Goal: Transaction & Acquisition: Purchase product/service

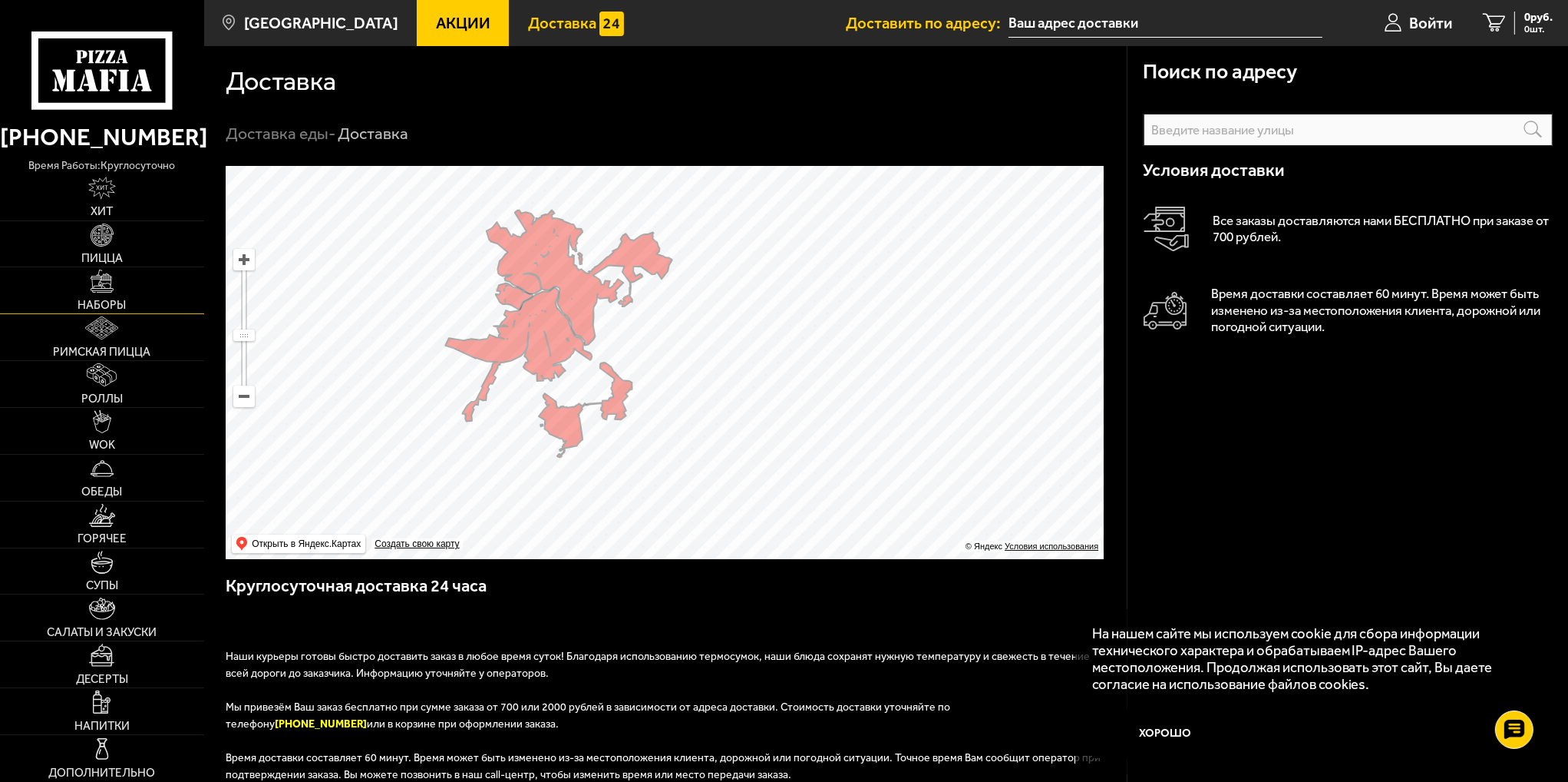
click at [96, 286] on img at bounding box center [102, 281] width 23 height 23
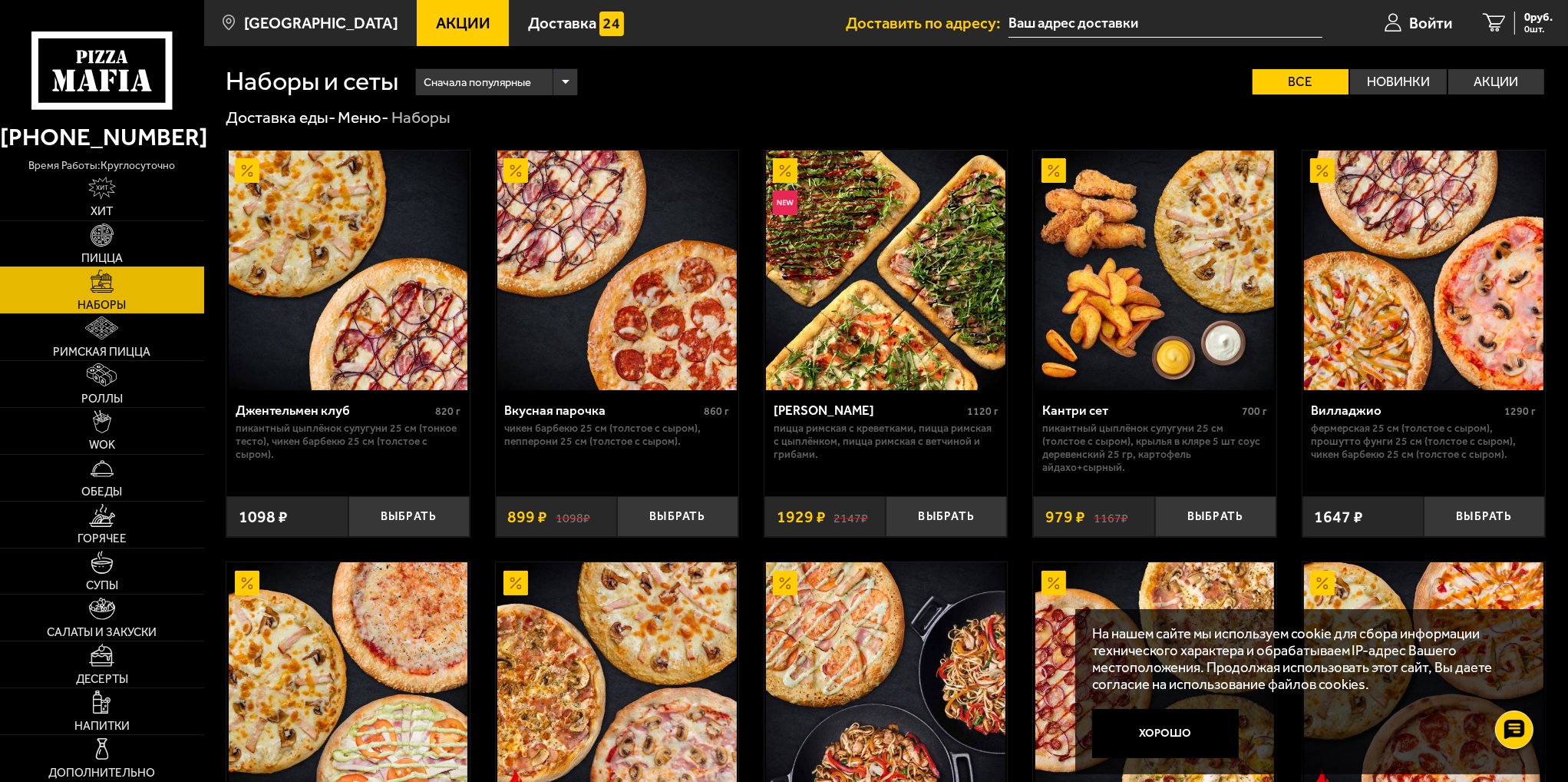
click at [103, 248] on link "Пицца" at bounding box center [101, 244] width 204 height 46
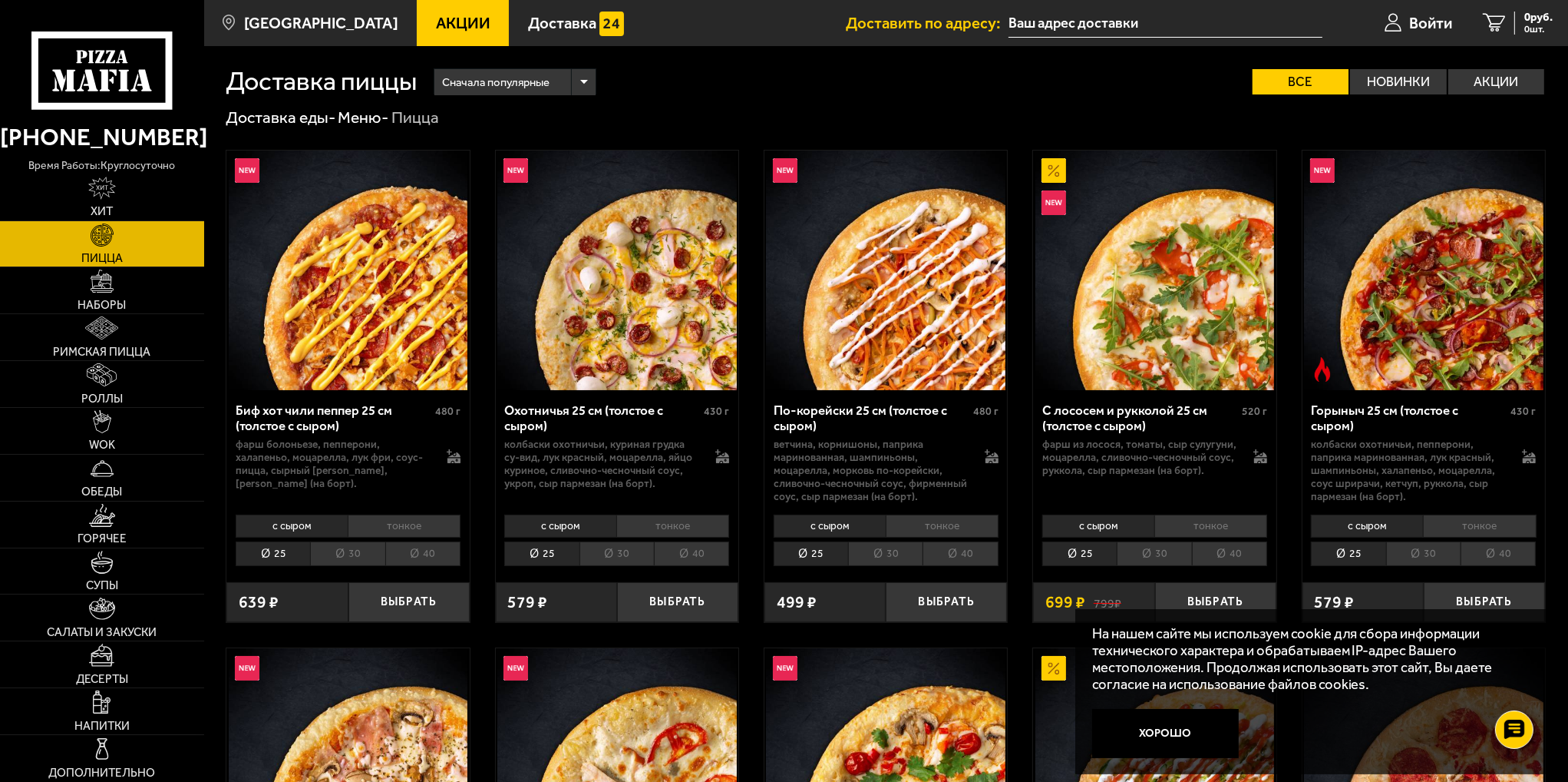
click at [831, 780] on img at bounding box center [886, 768] width 240 height 240
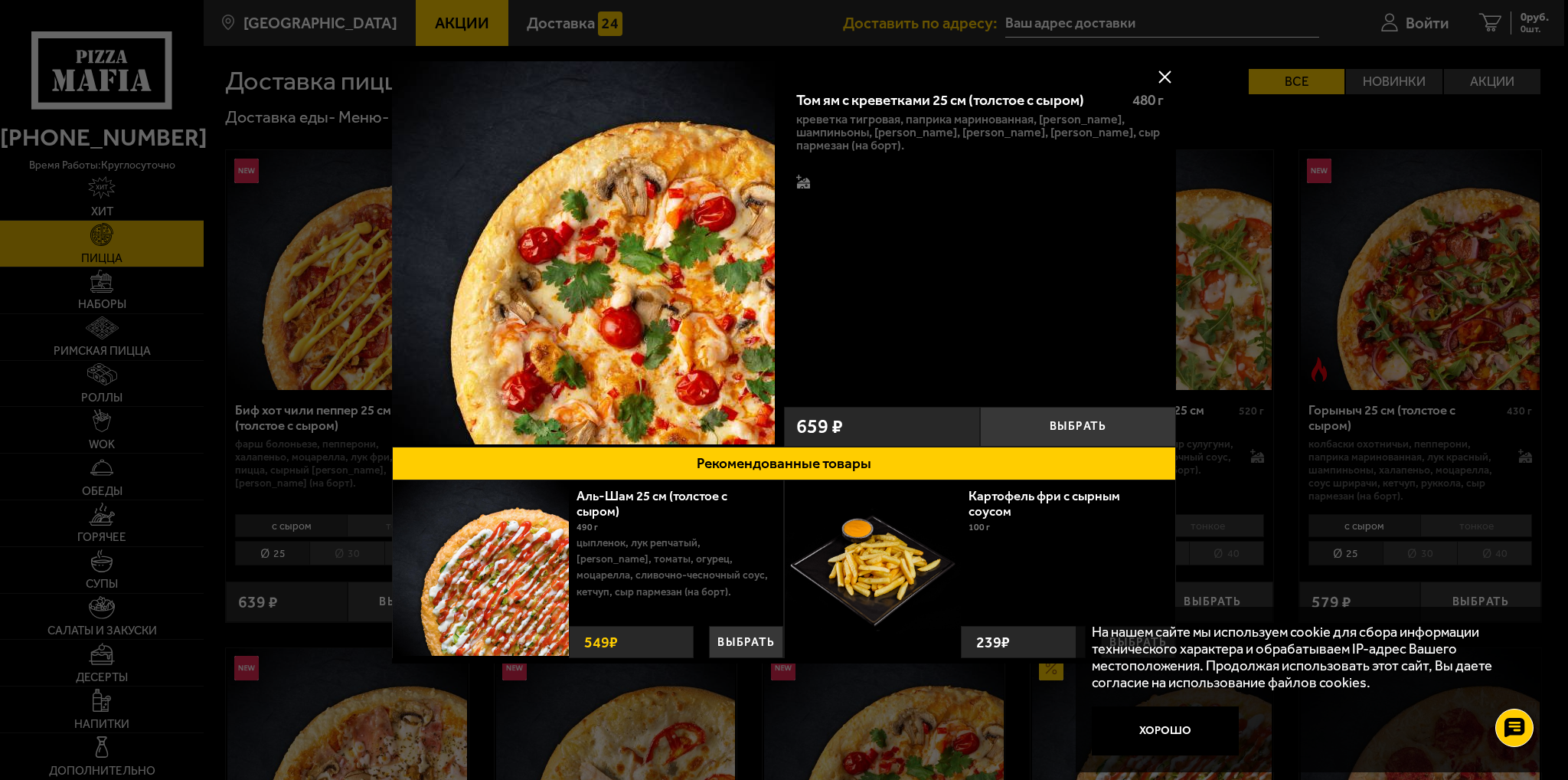
click at [1243, 386] on div at bounding box center [784, 390] width 1568 height 780
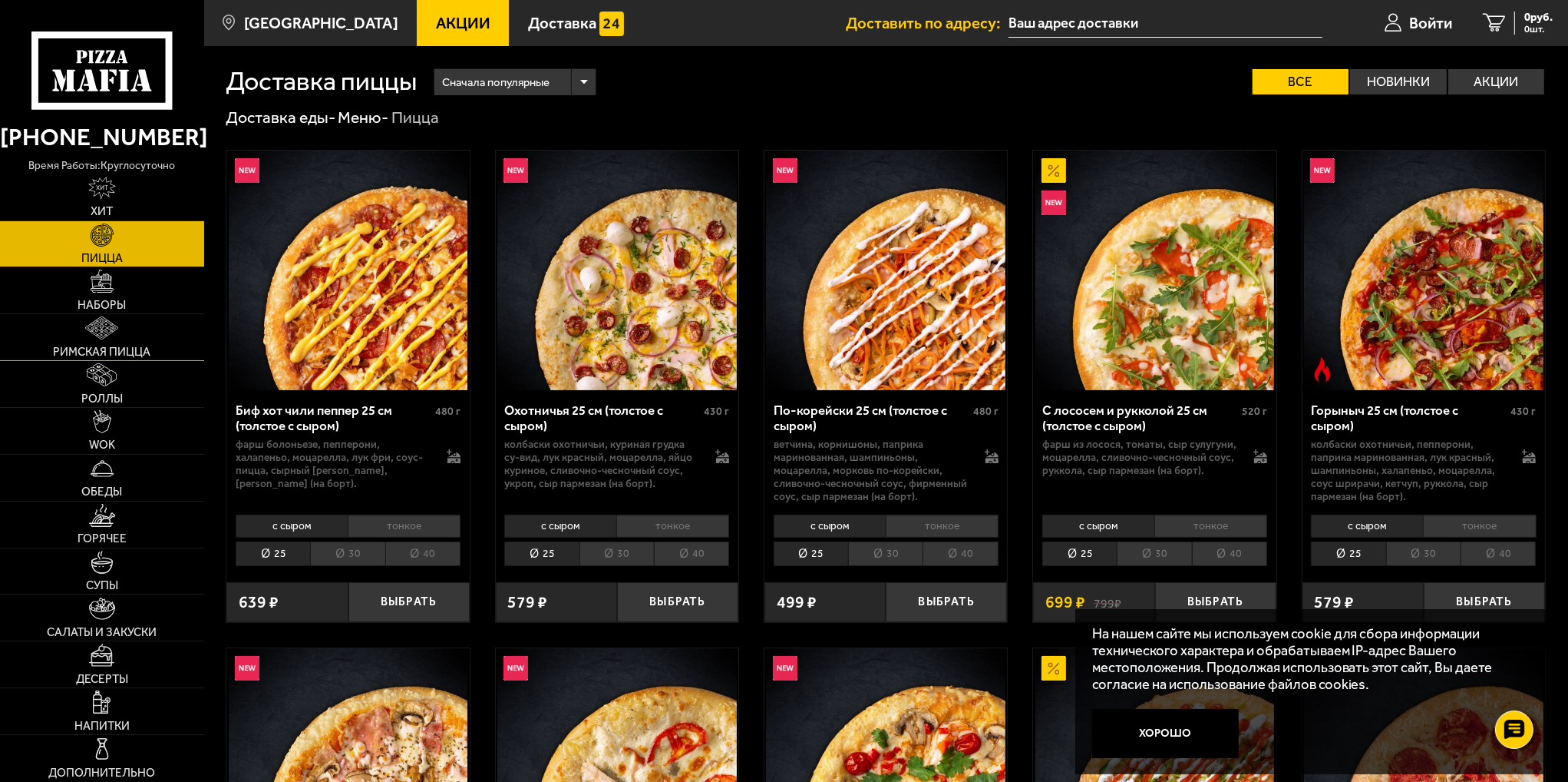
click at [52, 335] on link "Римская пицца" at bounding box center [101, 337] width 204 height 46
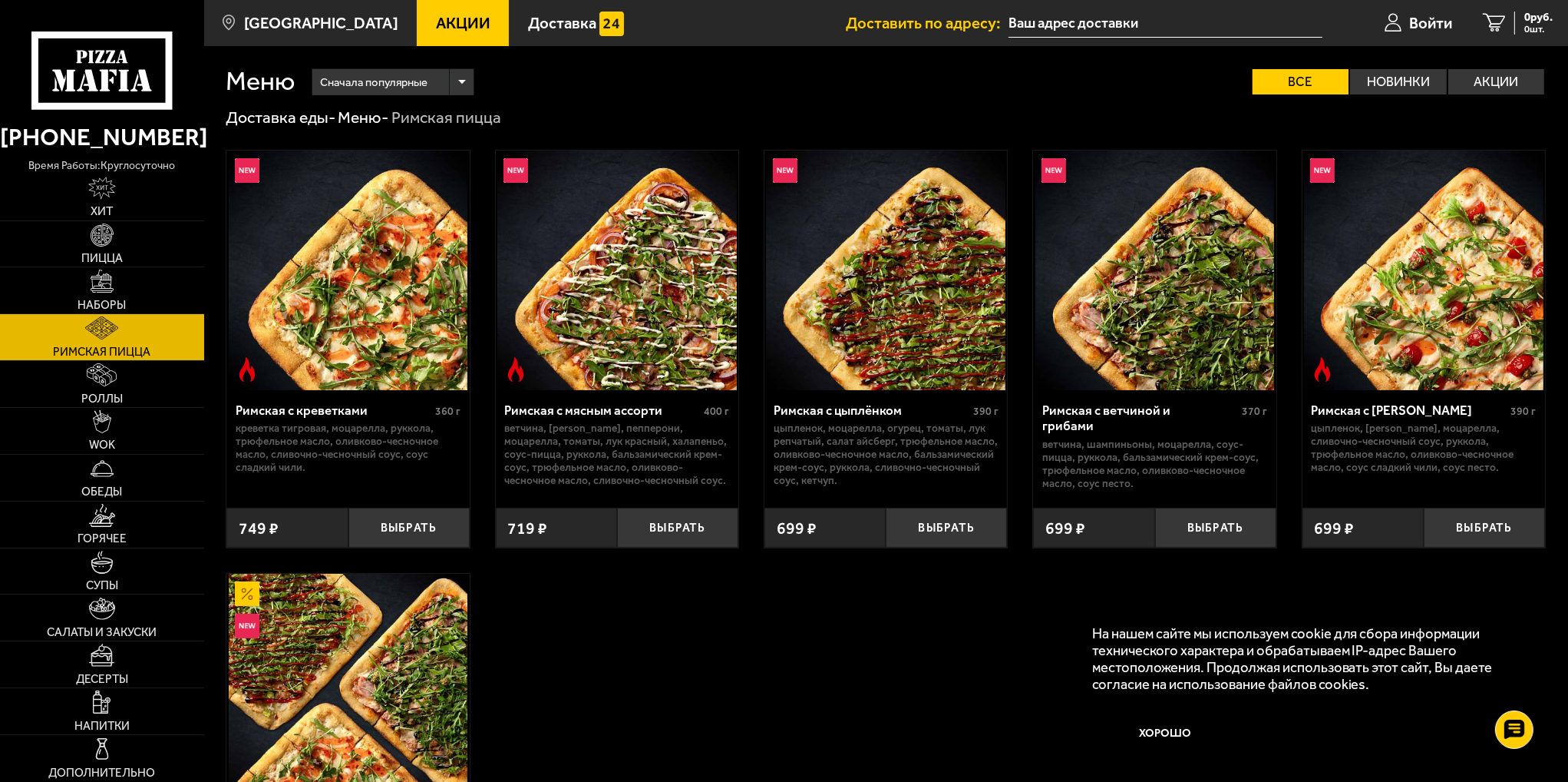
scroll to position [307, 0]
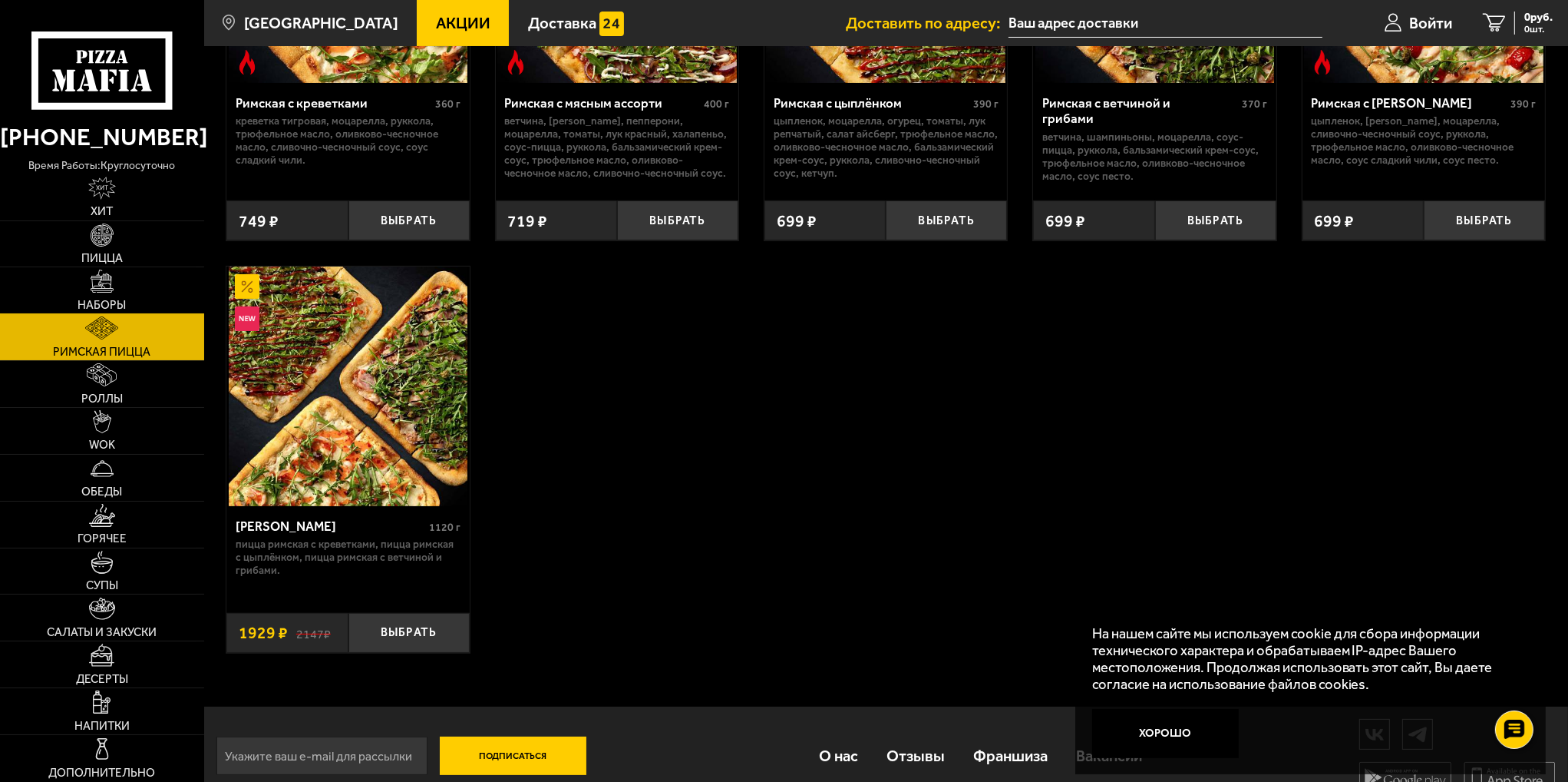
click at [154, 304] on link "Наборы" at bounding box center [101, 290] width 204 height 46
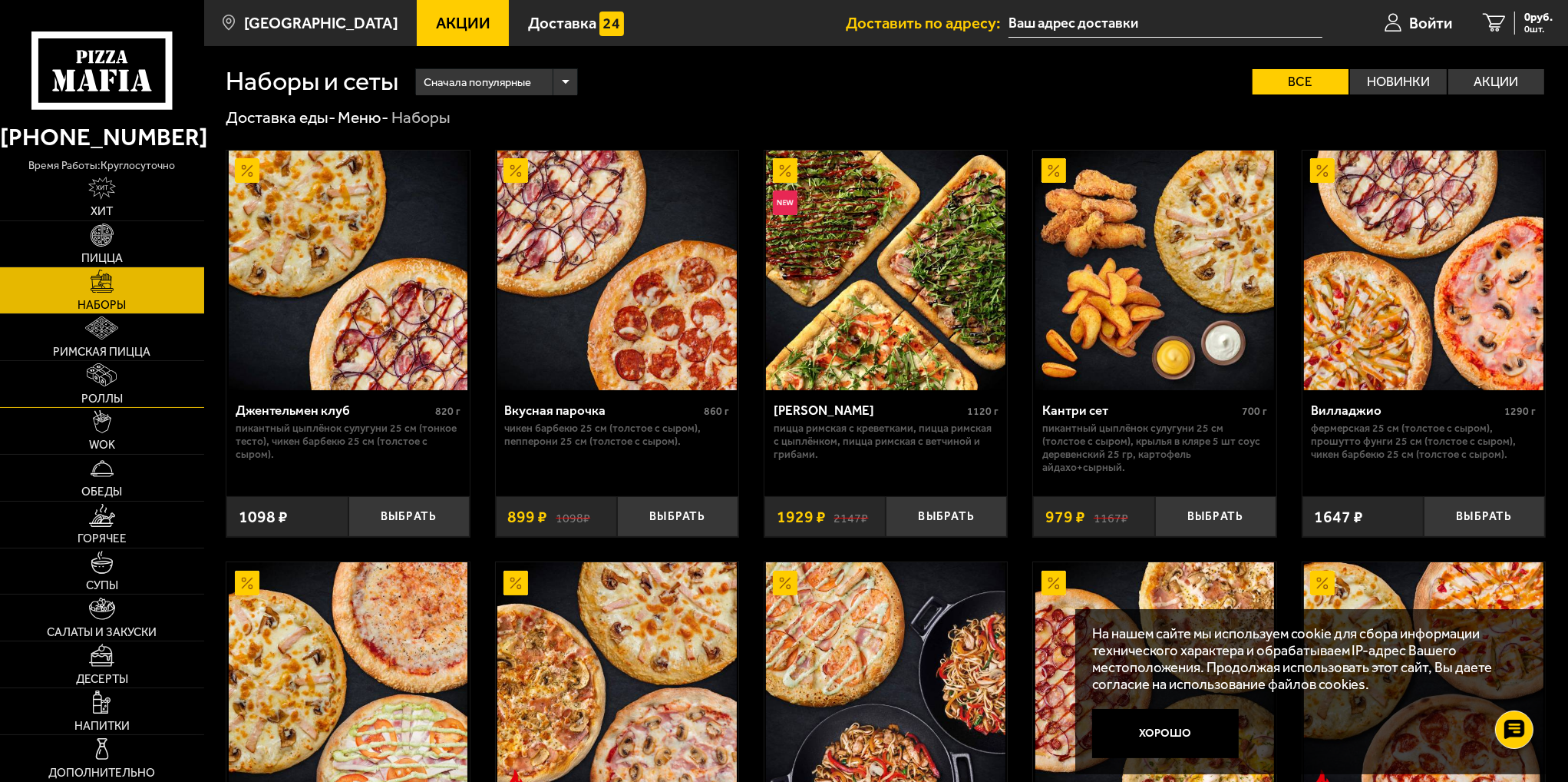
click at [102, 369] on img at bounding box center [101, 374] width 30 height 23
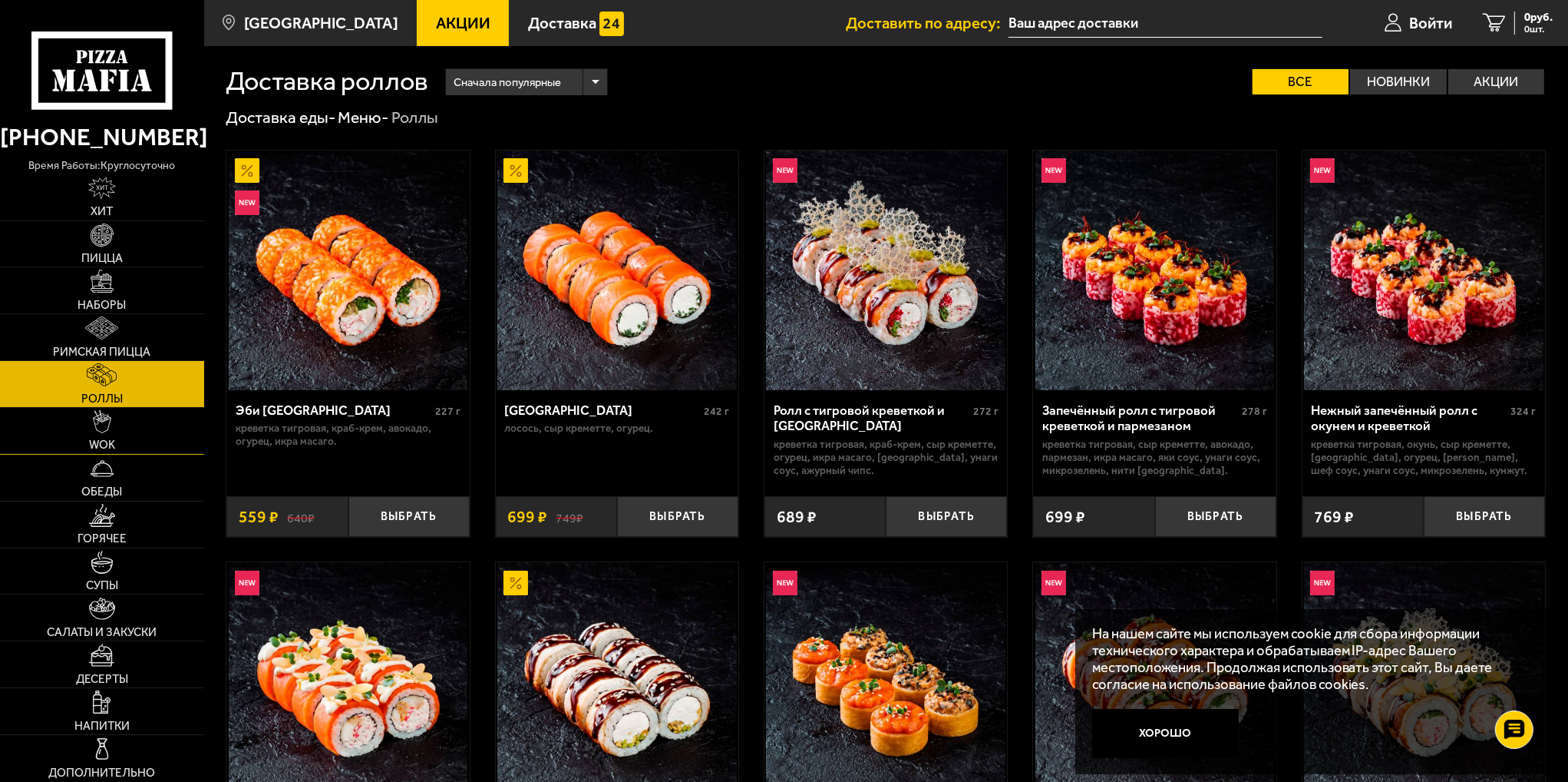
click at [121, 439] on link "WOK" at bounding box center [101, 430] width 204 height 46
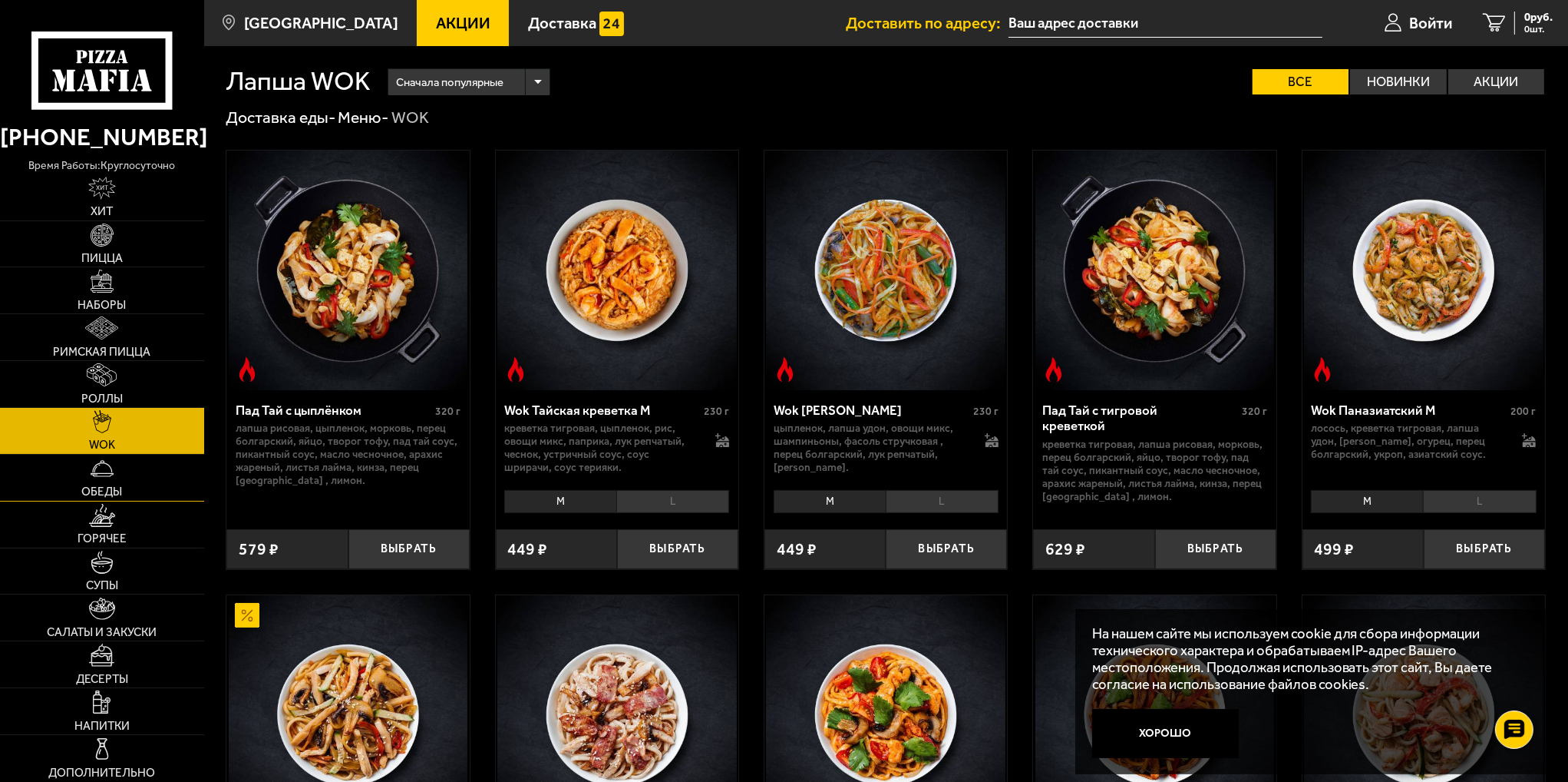
click at [112, 462] on img at bounding box center [102, 468] width 23 height 23
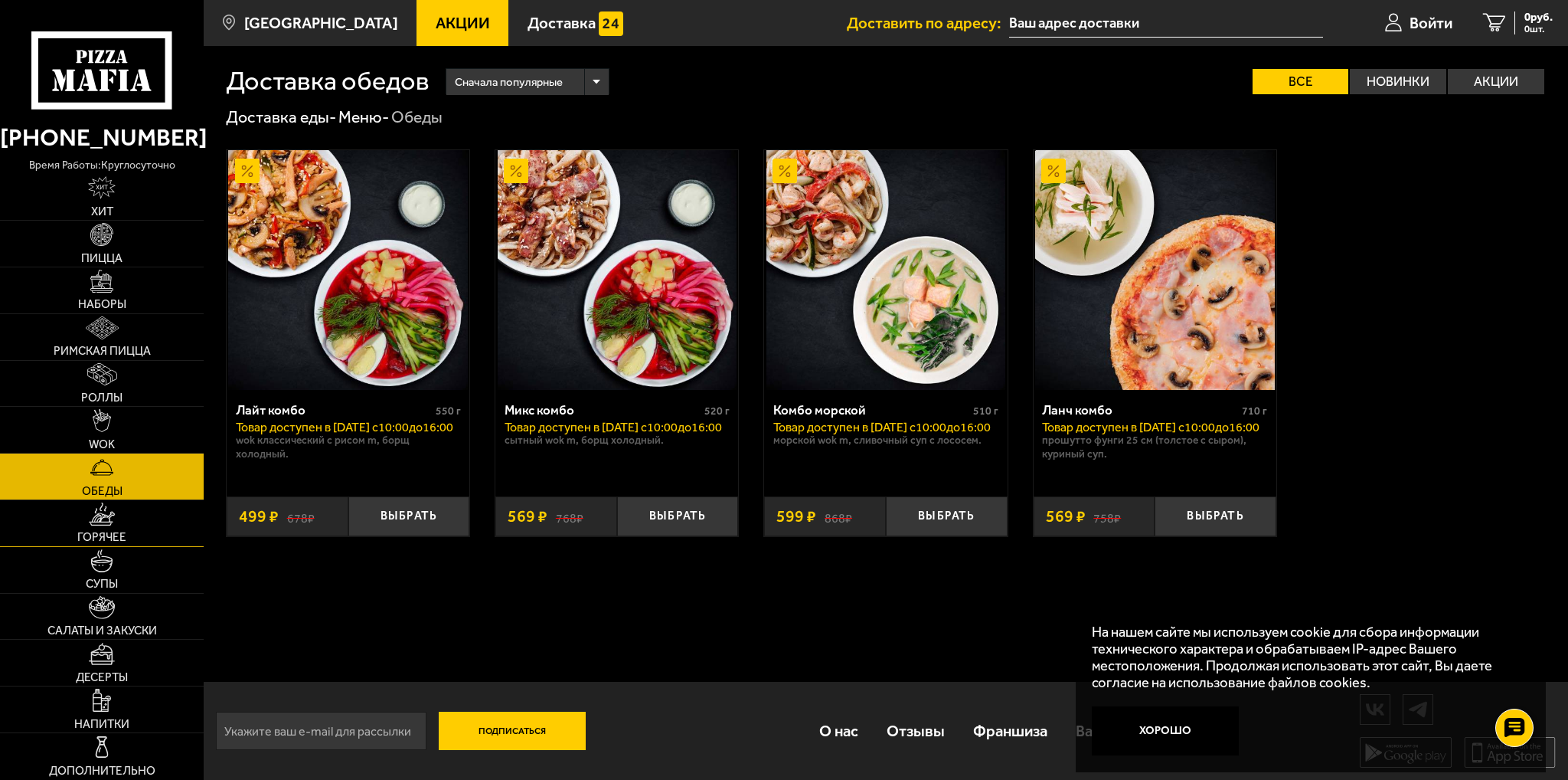
click at [102, 518] on img at bounding box center [102, 514] width 26 height 23
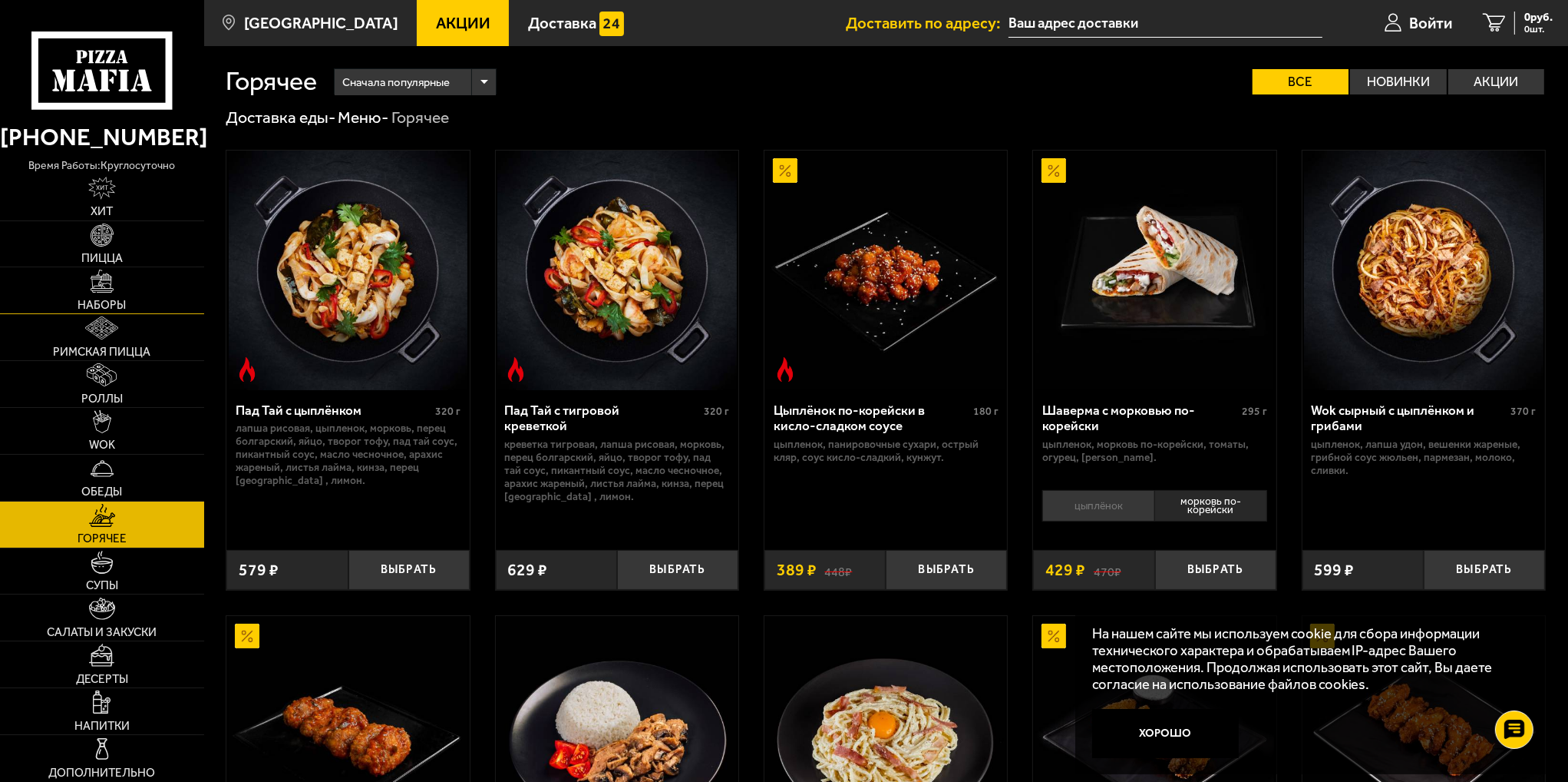
click at [119, 291] on link "Наборы" at bounding box center [101, 290] width 204 height 46
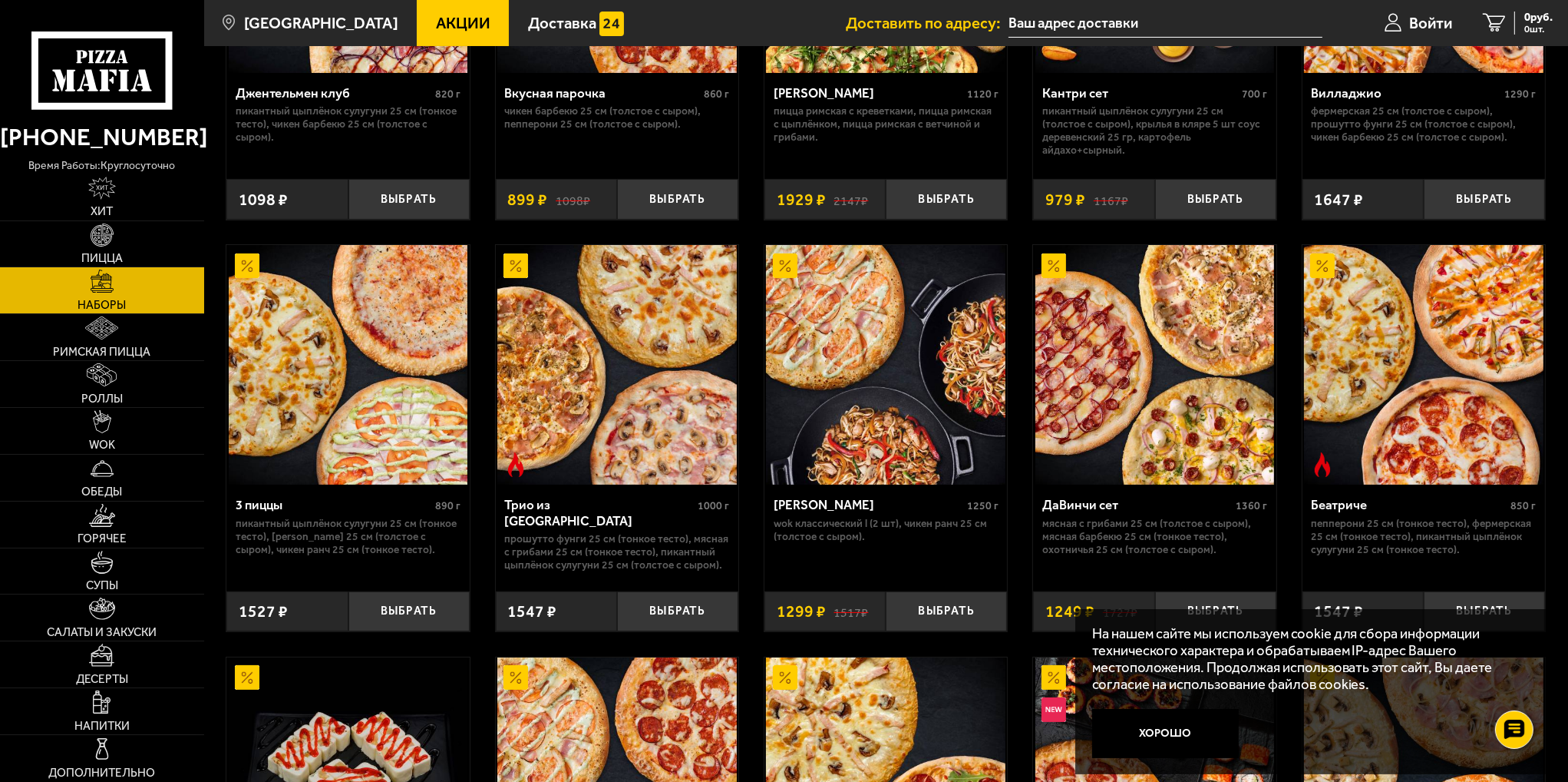
scroll to position [537, 0]
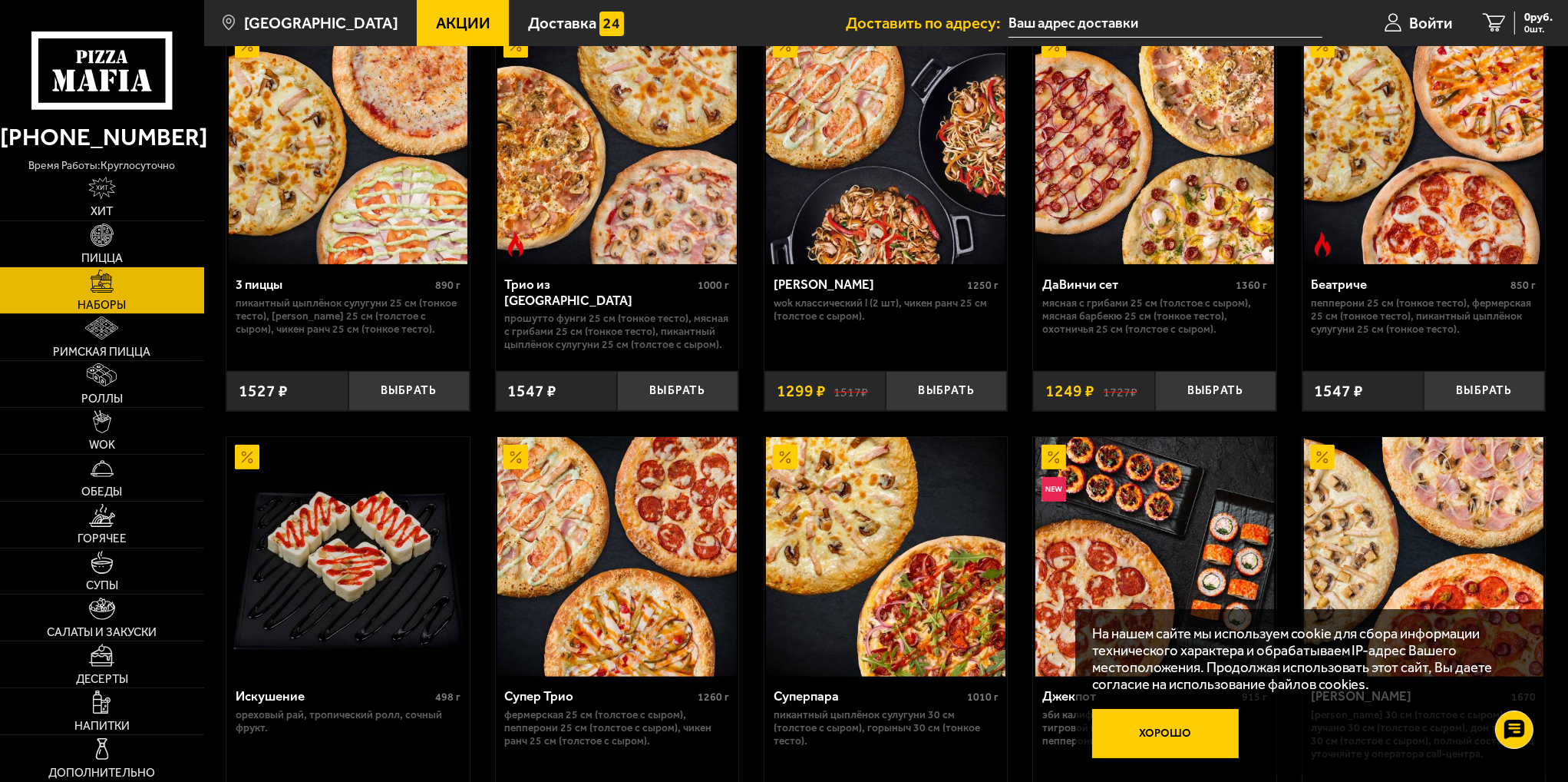
click at [1144, 713] on button "Хорошо" at bounding box center [1166, 733] width 148 height 49
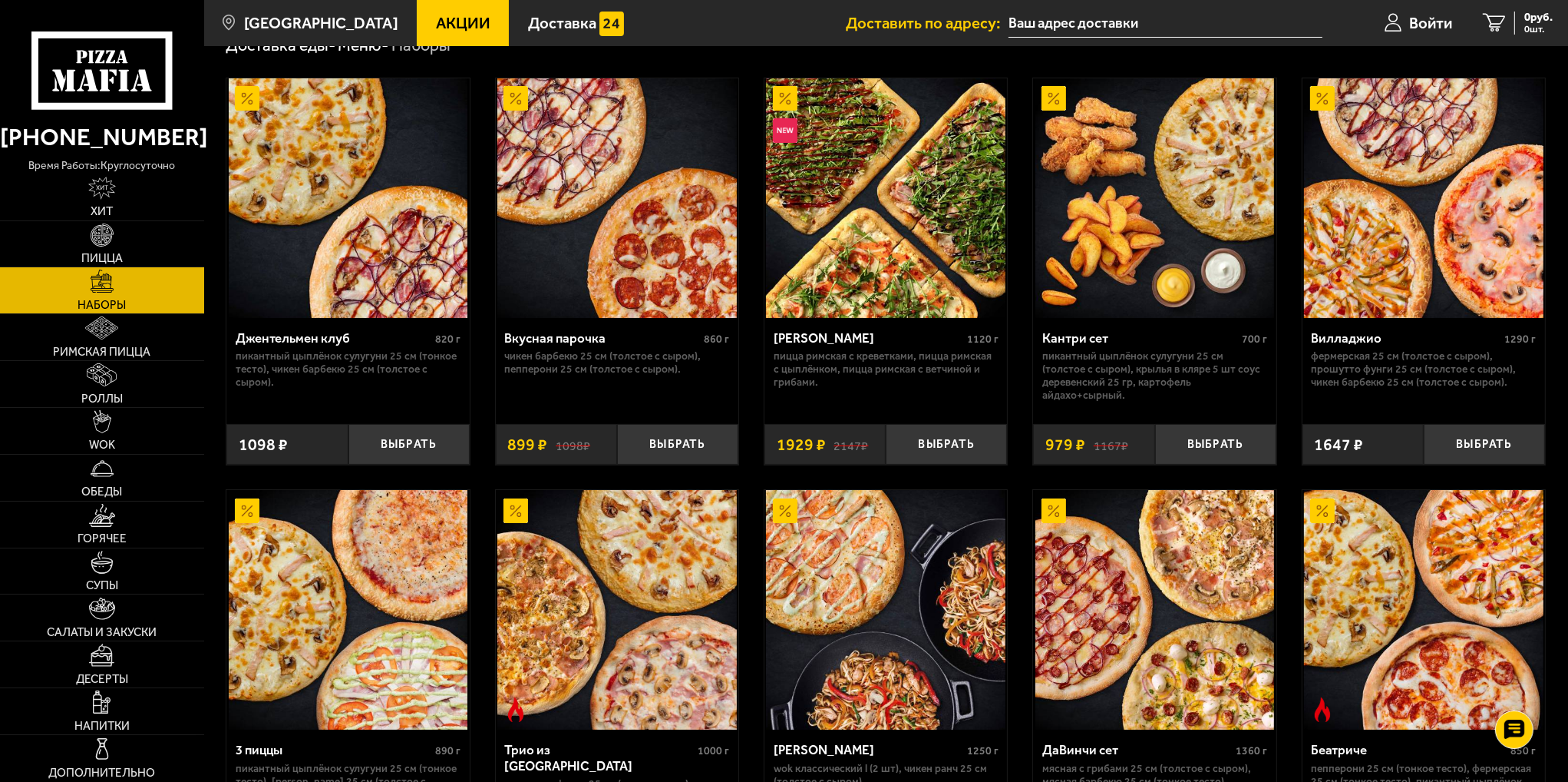
scroll to position [230, 0]
